Goal: Complete application form: Complete application form

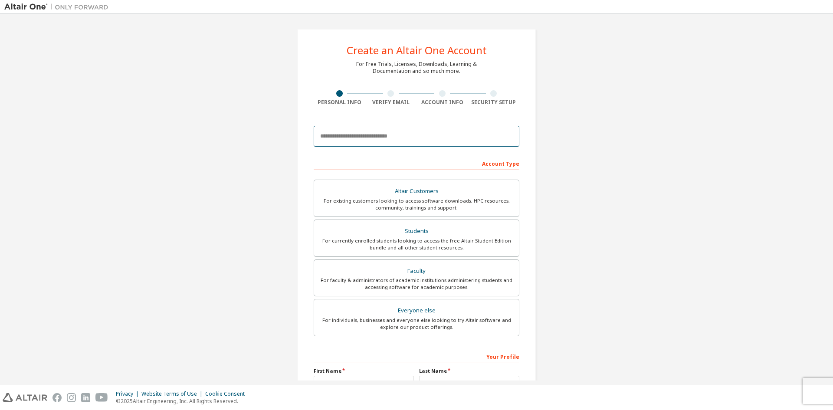
click at [363, 133] on input "email" at bounding box center [417, 136] width 206 height 21
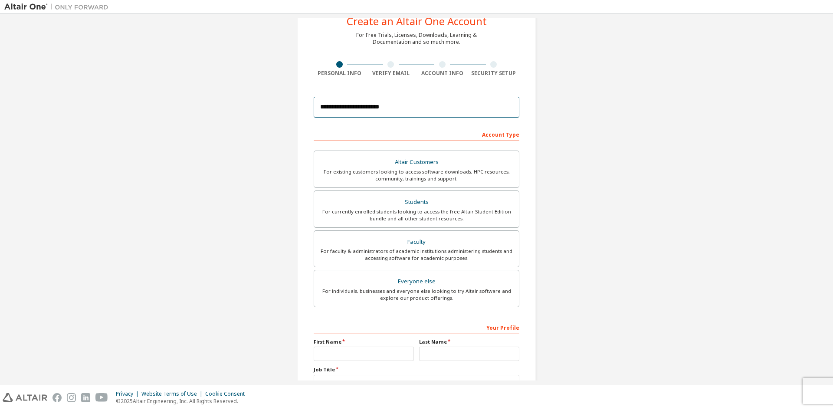
scroll to position [43, 0]
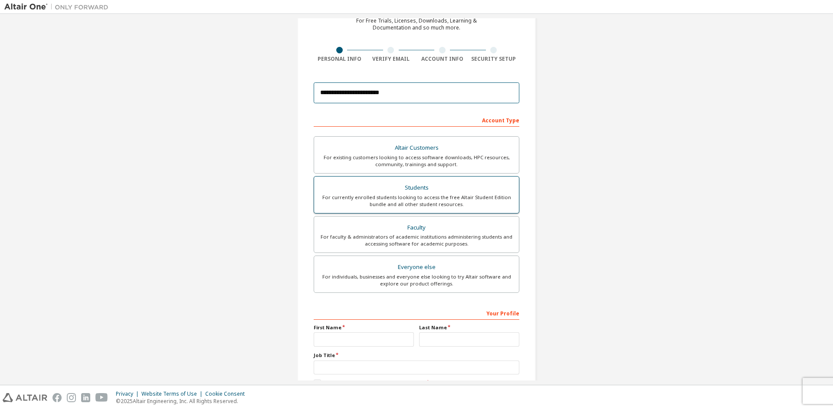
type input "**********"
click at [440, 199] on div "For currently enrolled students looking to access the free Altair Student Editi…" at bounding box center [416, 201] width 194 height 14
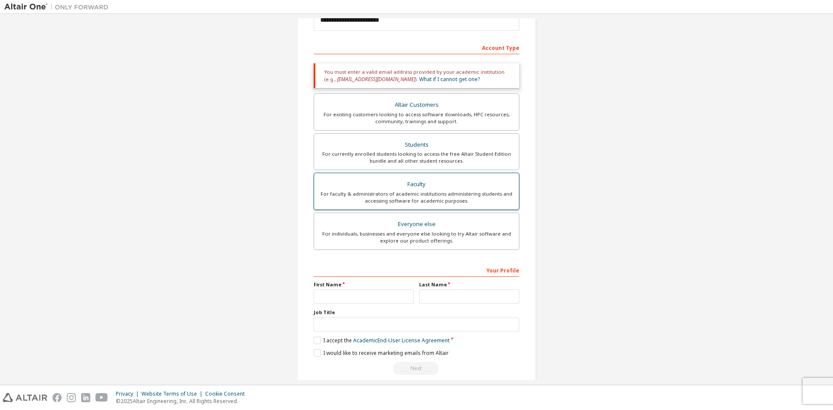
scroll to position [127, 0]
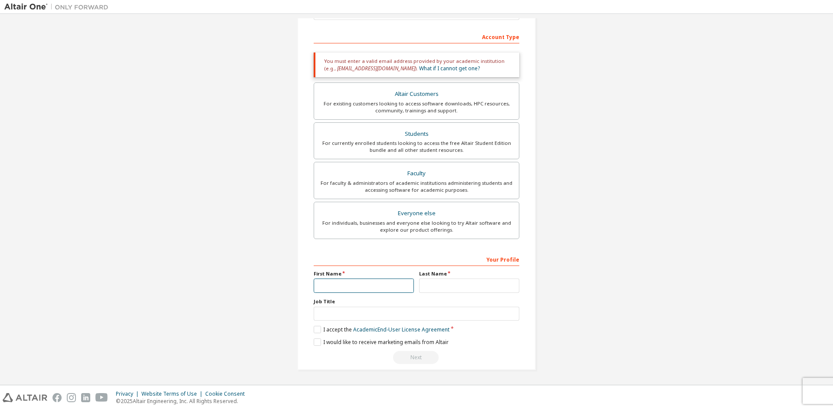
click at [347, 292] on input "text" at bounding box center [364, 286] width 100 height 14
click at [341, 282] on input "text" at bounding box center [364, 286] width 100 height 14
type input "*"
click at [446, 282] on input "text" at bounding box center [469, 286] width 100 height 14
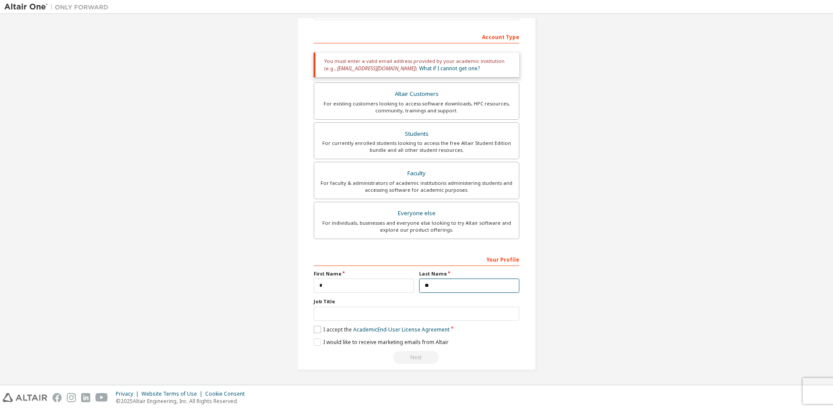
type input "**"
click at [314, 329] on label "I accept the Academic End-User License Agreement" at bounding box center [382, 329] width 136 height 7
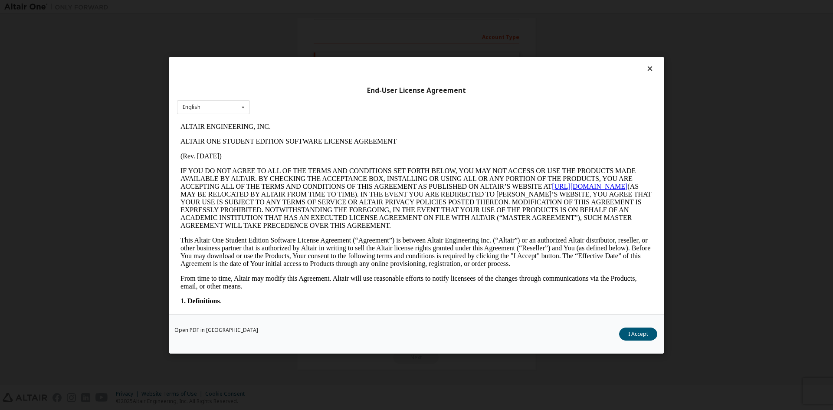
scroll to position [0, 0]
click at [647, 336] on button "I Accept" at bounding box center [638, 333] width 38 height 13
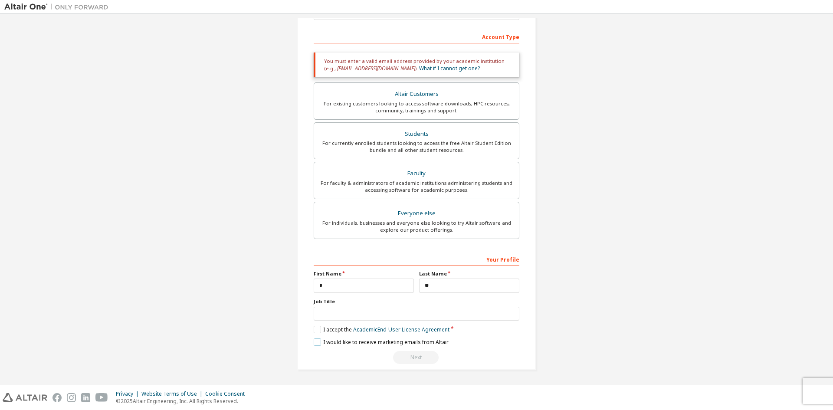
click at [316, 341] on label "I would like to receive marketing emails from Altair" at bounding box center [381, 341] width 135 height 7
click at [412, 356] on div "Next" at bounding box center [417, 357] width 206 height 13
click at [442, 134] on div "Students" at bounding box center [416, 134] width 194 height 12
click at [415, 354] on div "Next" at bounding box center [417, 357] width 206 height 13
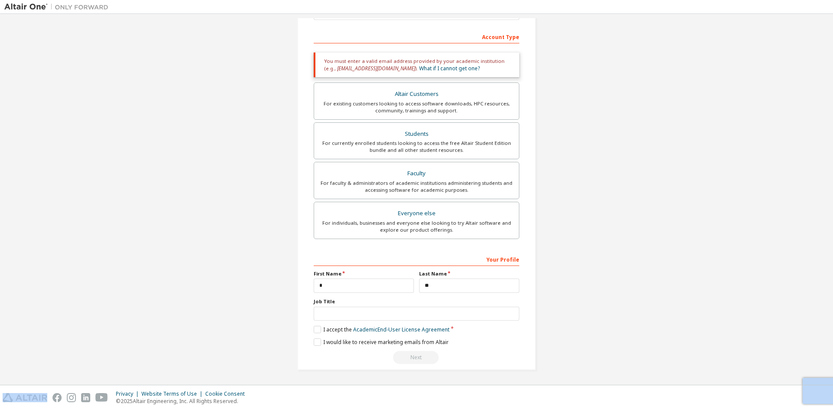
click at [415, 354] on div "Next" at bounding box center [417, 357] width 206 height 13
click at [440, 281] on input "**" at bounding box center [469, 286] width 100 height 14
click at [424, 315] on input "text" at bounding box center [417, 314] width 206 height 14
click at [407, 354] on div "Next" at bounding box center [417, 357] width 206 height 13
click at [415, 357] on div "Next" at bounding box center [417, 357] width 206 height 13
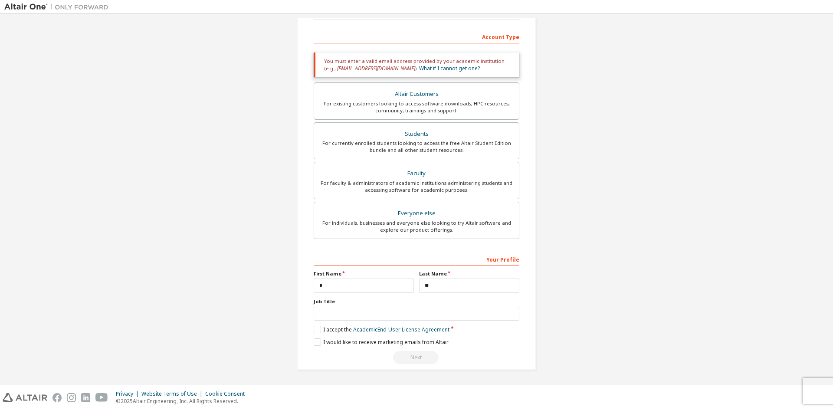
click at [420, 325] on div "**********" at bounding box center [417, 308] width 206 height 112
click at [419, 331] on link "Academic End-User License Agreement" at bounding box center [401, 329] width 96 height 7
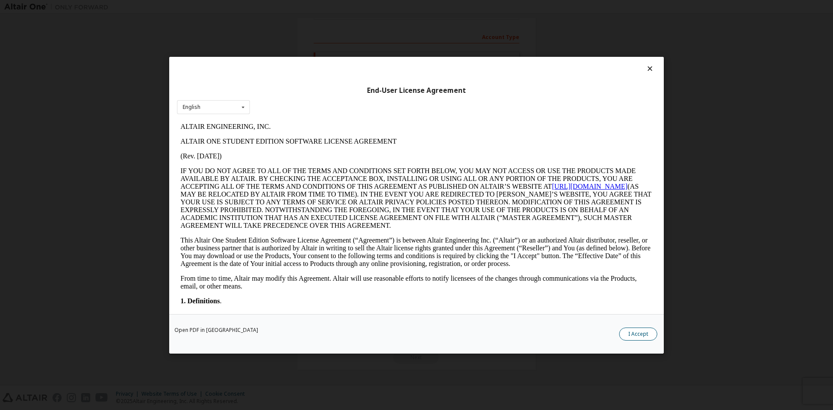
click at [642, 335] on button "I Accept" at bounding box center [638, 333] width 38 height 13
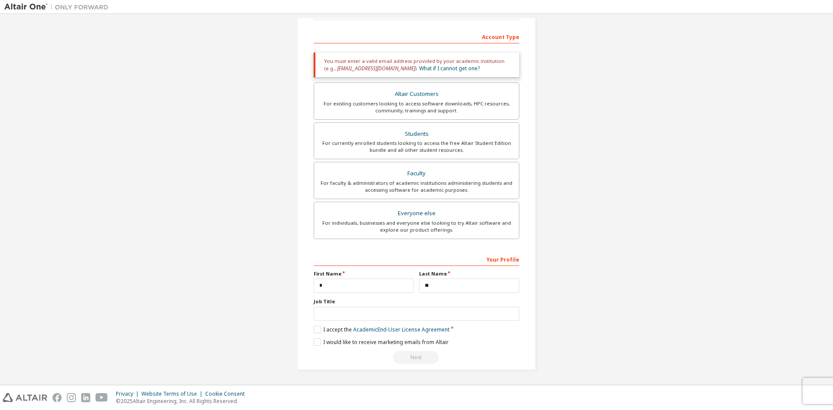
click at [418, 357] on div "Next" at bounding box center [417, 357] width 206 height 13
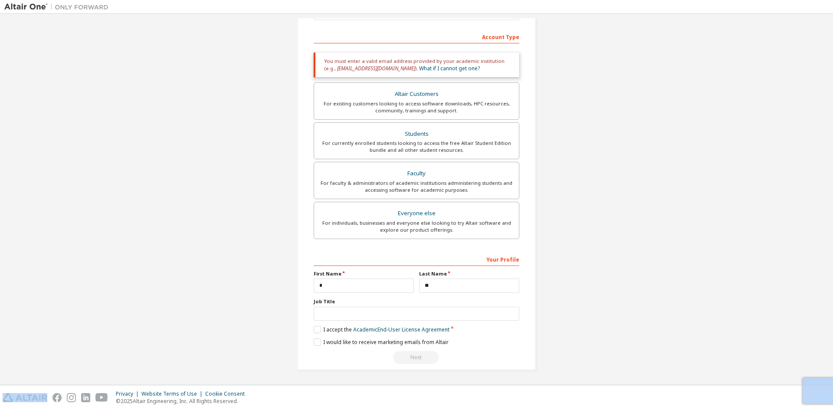
click at [418, 357] on div "Next" at bounding box center [417, 357] width 206 height 13
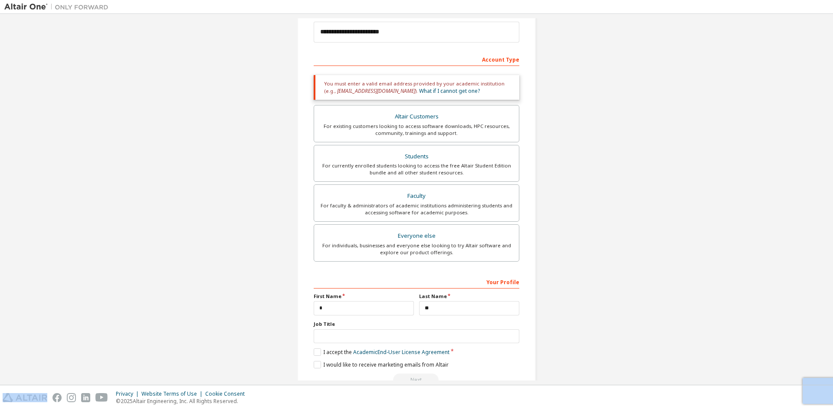
scroll to position [127, 0]
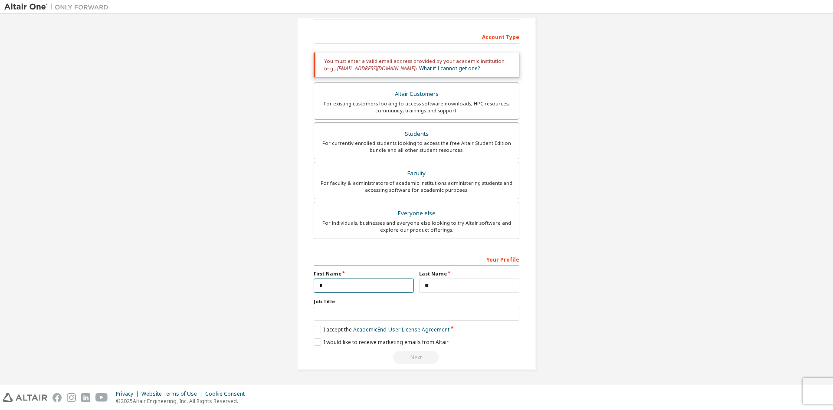
click at [334, 285] on input "*" at bounding box center [364, 286] width 100 height 14
click at [466, 289] on input "**" at bounding box center [469, 286] width 100 height 14
type input "*"
click at [331, 288] on input "text" at bounding box center [364, 286] width 100 height 14
type input "**"
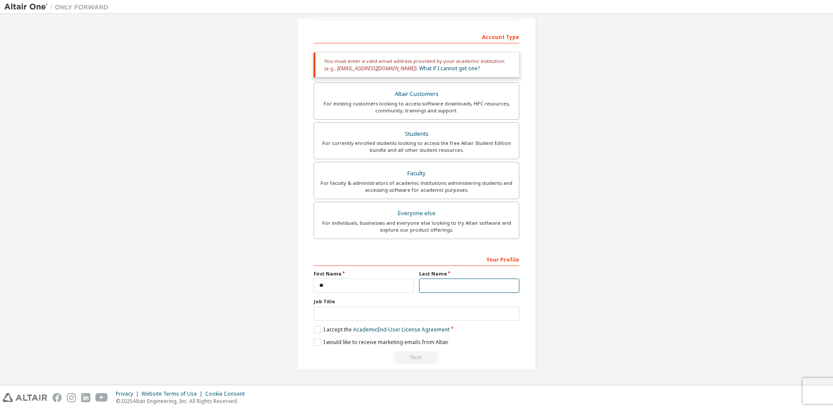
click at [484, 288] on input "text" at bounding box center [469, 286] width 100 height 14
type input "*"
click at [454, 316] on input "text" at bounding box center [417, 314] width 206 height 14
click at [318, 328] on label "I accept the Academic End-User License Agreement" at bounding box center [382, 329] width 136 height 7
click at [316, 330] on label "I accept the Academic End-User License Agreement" at bounding box center [382, 329] width 136 height 7
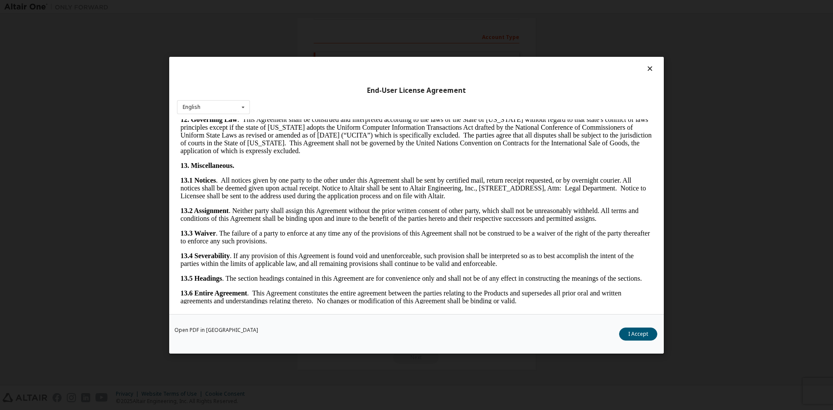
scroll to position [1302, 0]
click at [623, 328] on button "I Accept" at bounding box center [638, 333] width 38 height 13
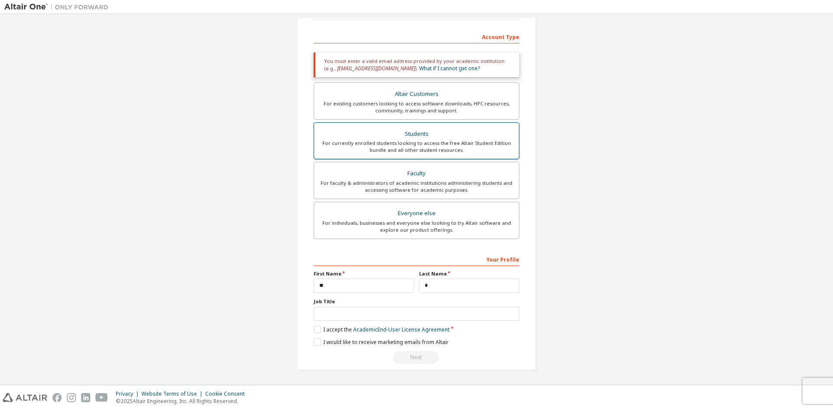
click at [438, 134] on div "Students" at bounding box center [416, 134] width 194 height 12
click at [427, 357] on div "Next" at bounding box center [417, 357] width 206 height 13
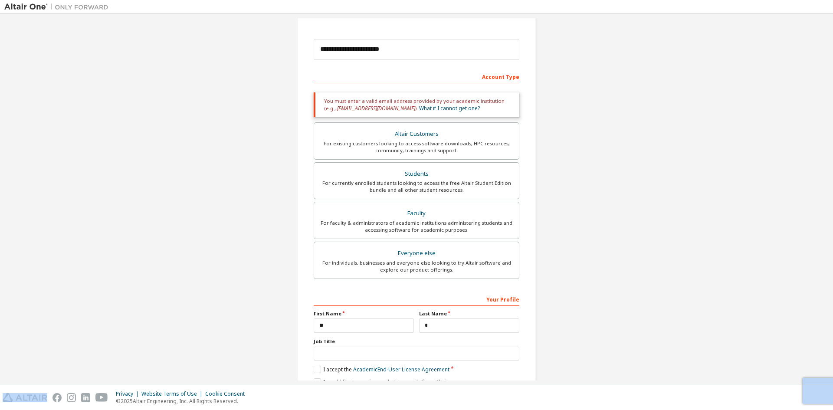
scroll to position [0, 0]
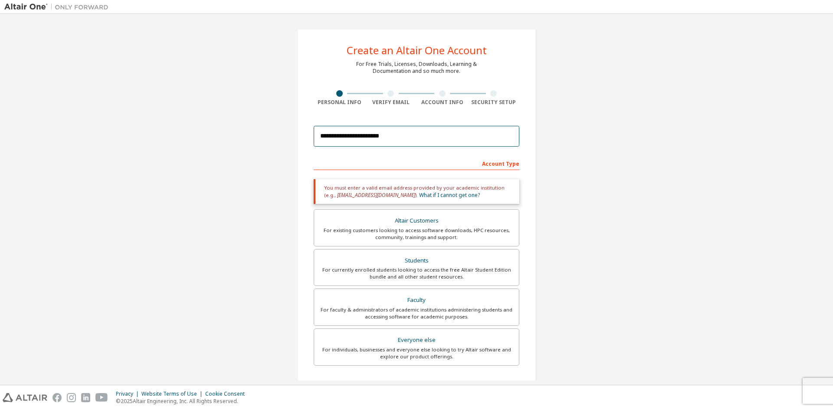
drag, startPoint x: 357, startPoint y: 138, endPoint x: 290, endPoint y: 144, distance: 67.5
click at [290, 144] on div "**********" at bounding box center [416, 262] width 259 height 489
drag, startPoint x: 400, startPoint y: 144, endPoint x: 266, endPoint y: 55, distance: 159.9
click at [236, 136] on div "**********" at bounding box center [416, 262] width 824 height 489
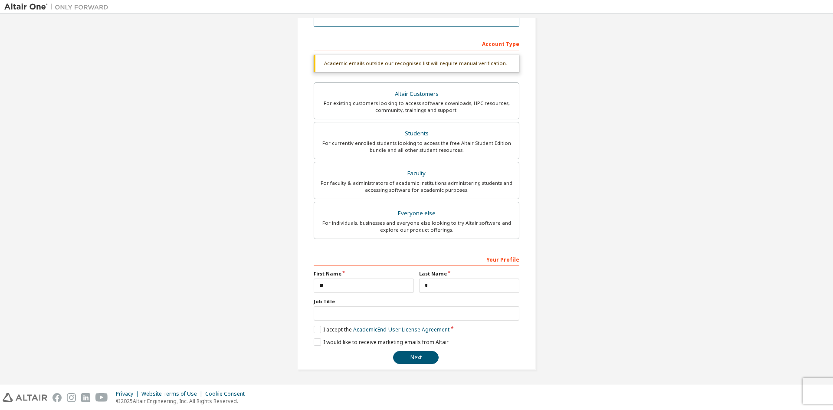
scroll to position [97, 0]
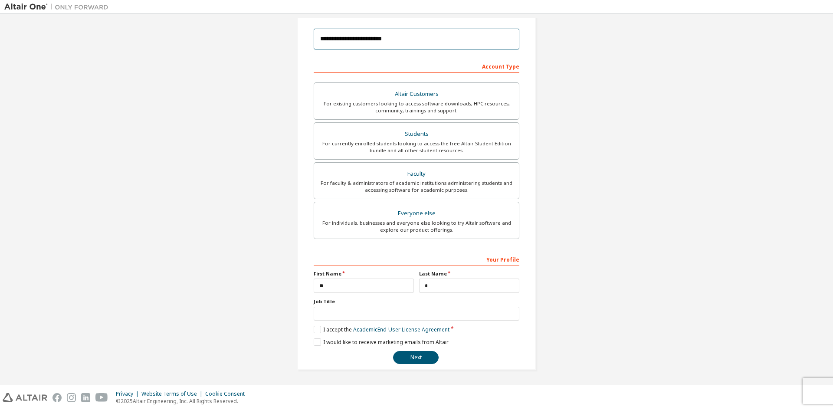
type input "**********"
drag, startPoint x: 333, startPoint y: 283, endPoint x: 313, endPoint y: 280, distance: 20.2
click at [314, 280] on input "**" at bounding box center [364, 286] width 100 height 14
type input "*"
click at [458, 290] on input "*" at bounding box center [469, 286] width 100 height 14
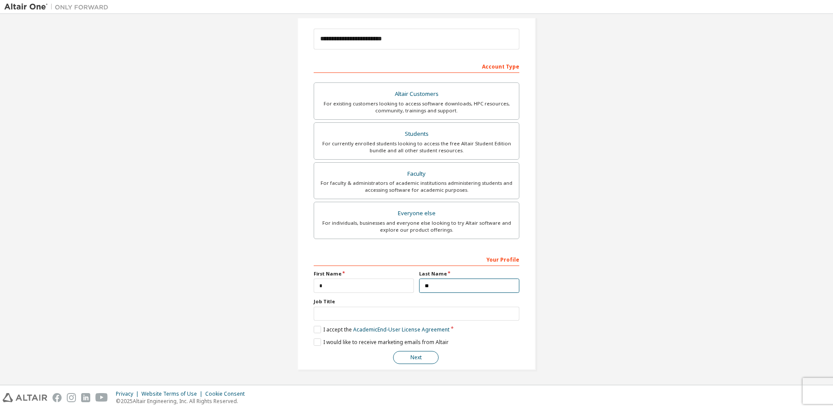
type input "**"
click at [427, 362] on button "Next" at bounding box center [416, 357] width 46 height 13
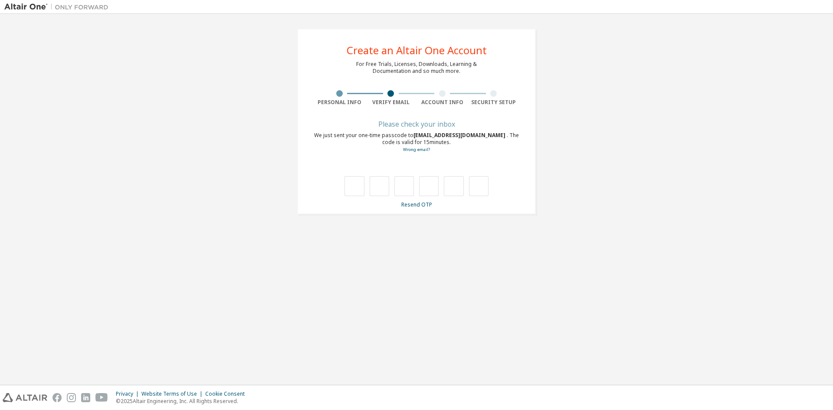
type input "*"
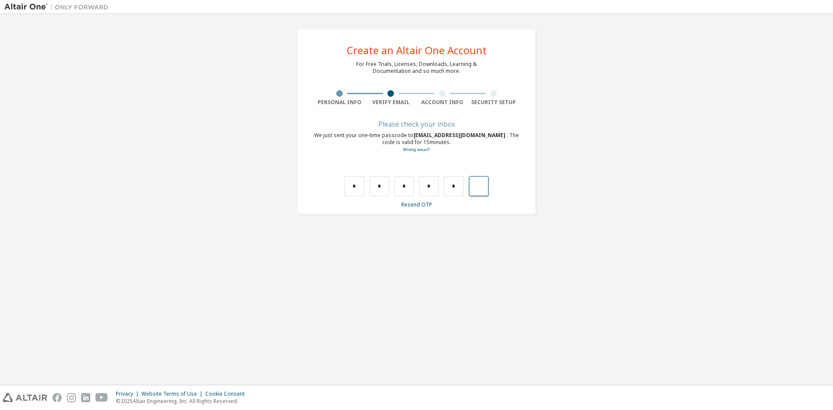
type input "*"
click at [352, 186] on input "text" at bounding box center [354, 186] width 20 height 20
type input "*"
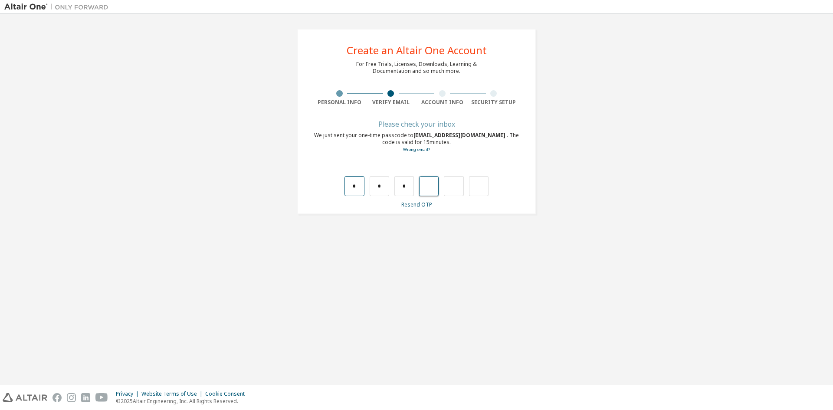
type input "*"
click at [432, 190] on input "*" at bounding box center [429, 186] width 20 height 20
click at [408, 185] on input "text" at bounding box center [404, 186] width 20 height 20
type input "*"
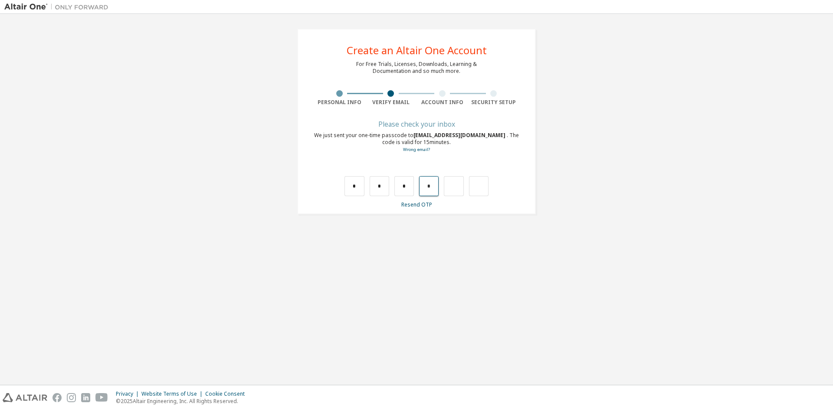
click at [432, 186] on input "*" at bounding box center [429, 186] width 20 height 20
type input "*"
